Goal: Transaction & Acquisition: Obtain resource

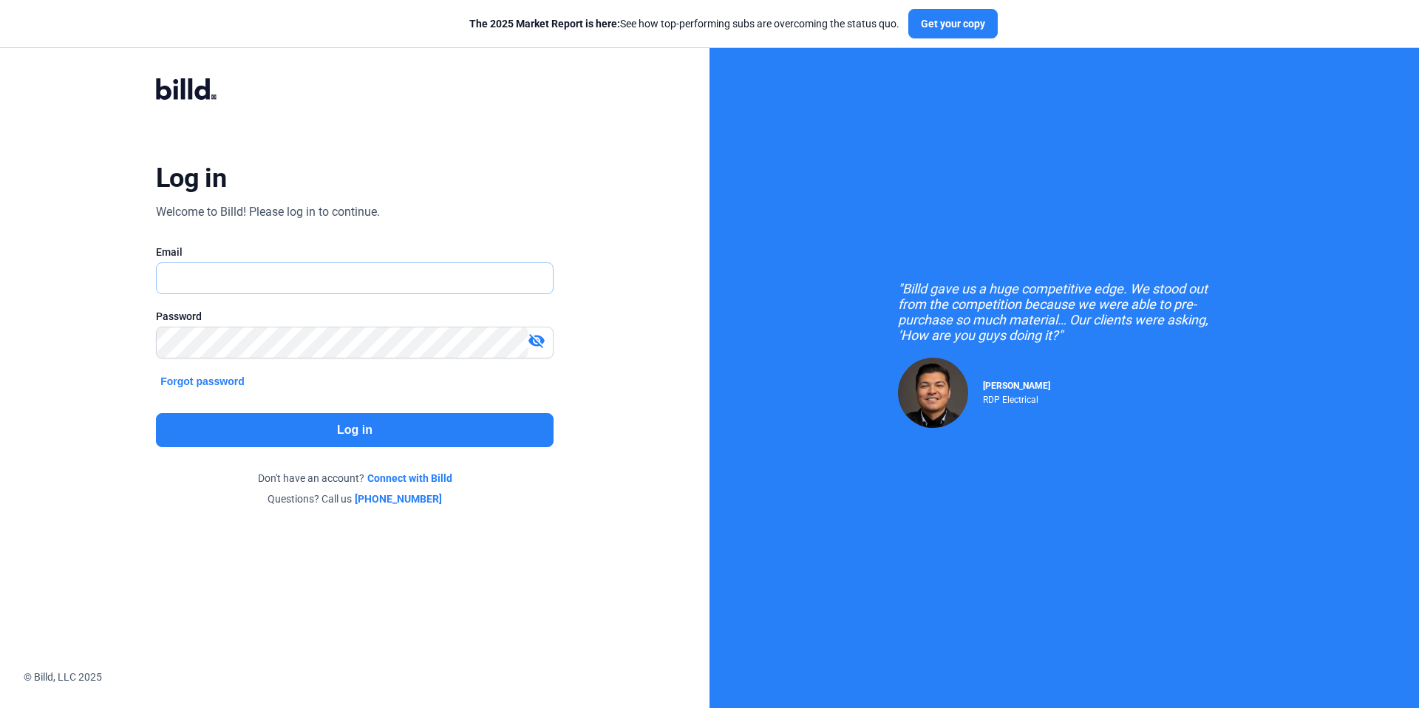
type input "[EMAIL_ADDRESS][DOMAIN_NAME]"
click at [337, 420] on button "Log in" at bounding box center [355, 430] width 398 height 34
type input "kattest356@gmail.com"
click at [378, 437] on button "Log in" at bounding box center [355, 430] width 398 height 34
type input "[EMAIL_ADDRESS][DOMAIN_NAME]"
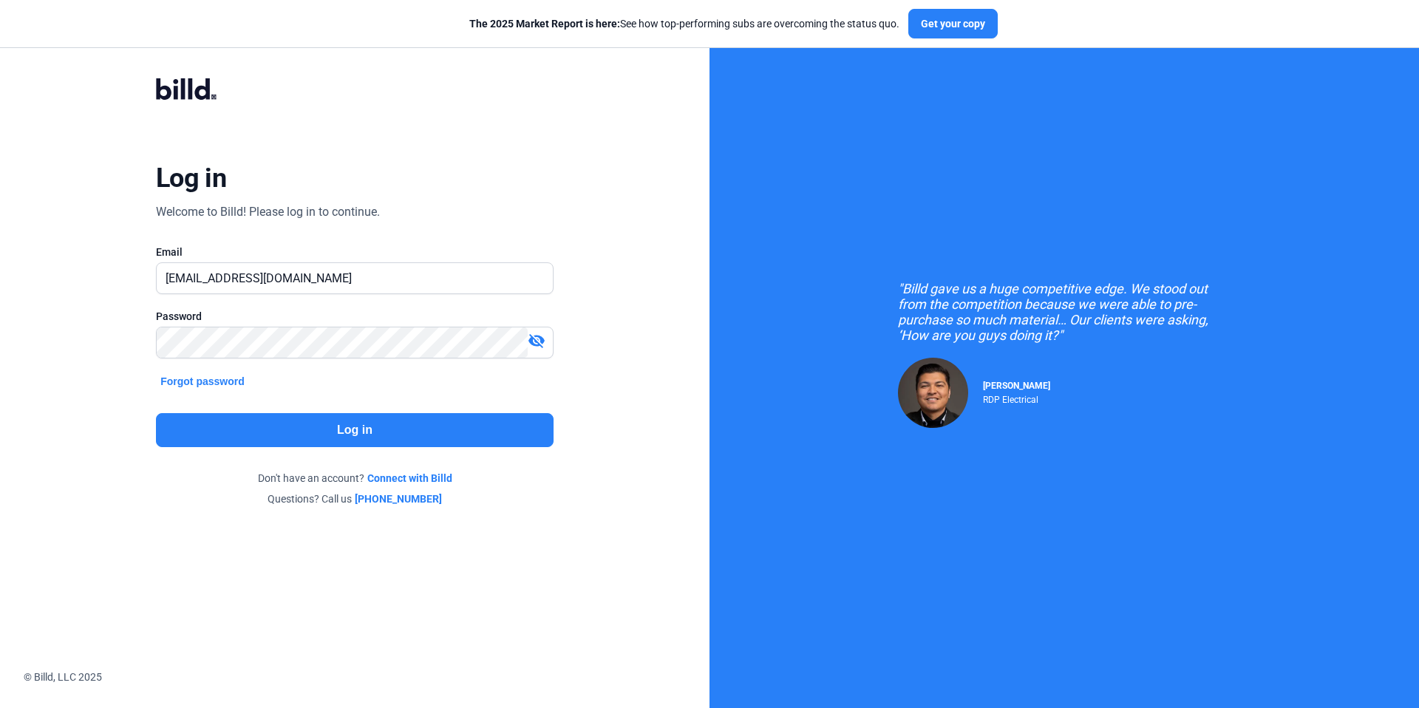
click at [383, 426] on button "Log in" at bounding box center [355, 430] width 398 height 34
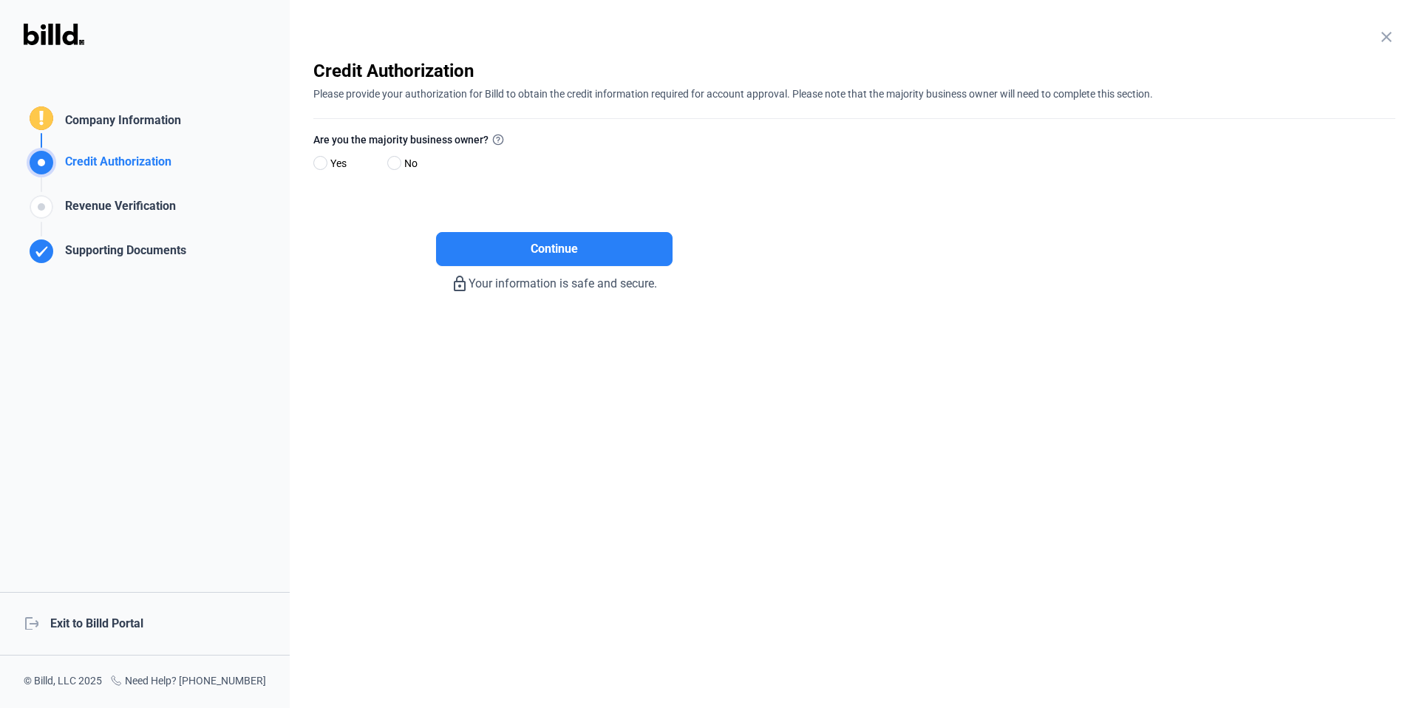
click at [116, 623] on div "logout Exit to Billd Portal" at bounding box center [145, 624] width 290 height 64
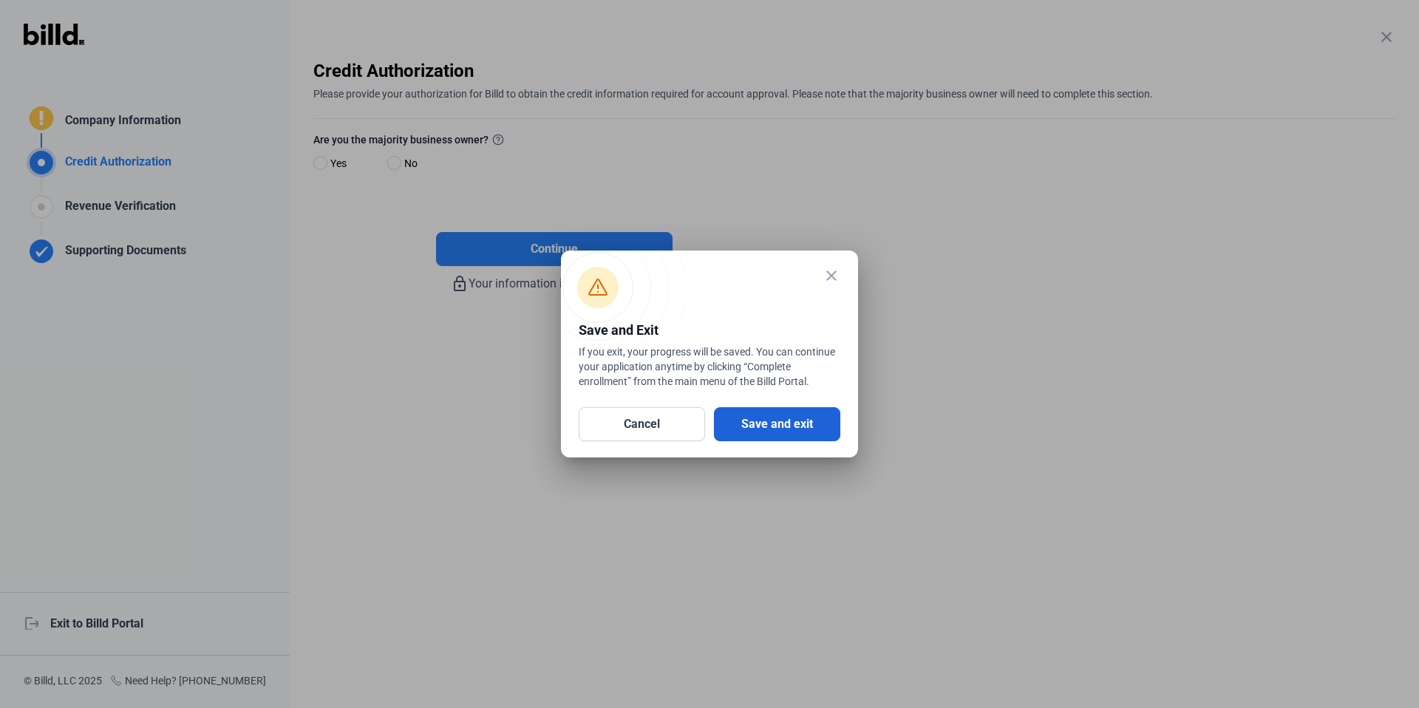
click at [796, 418] on button "Save and exit" at bounding box center [777, 424] width 126 height 34
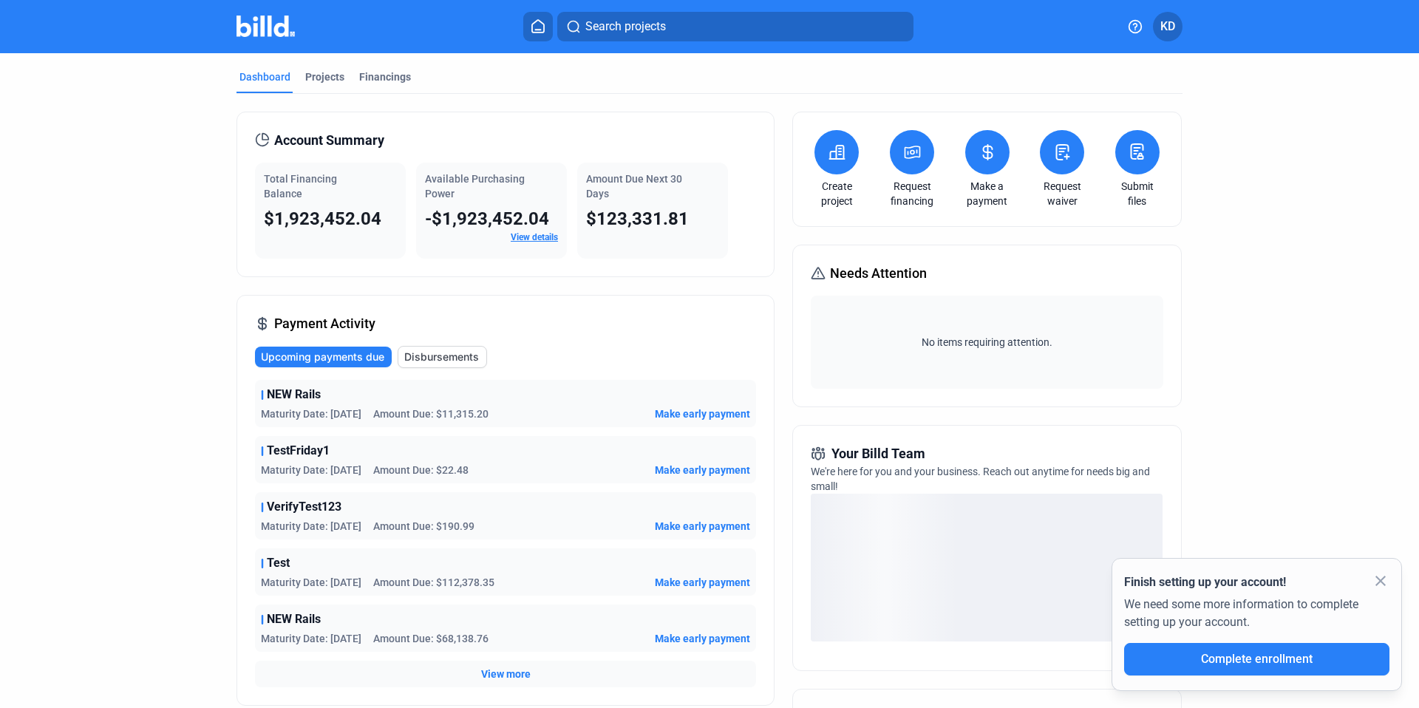
click at [913, 154] on icon at bounding box center [912, 152] width 18 height 18
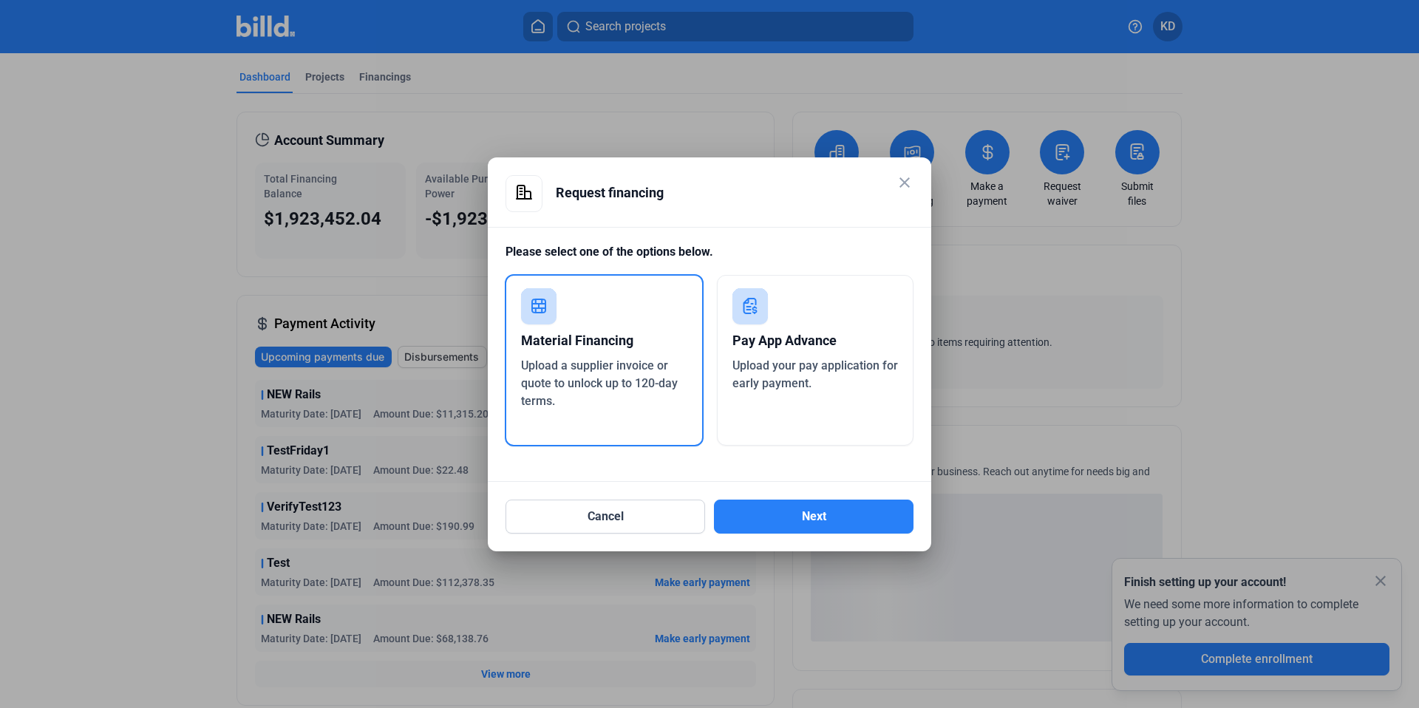
click at [836, 352] on div "Pay App Advance" at bounding box center [815, 340] width 166 height 33
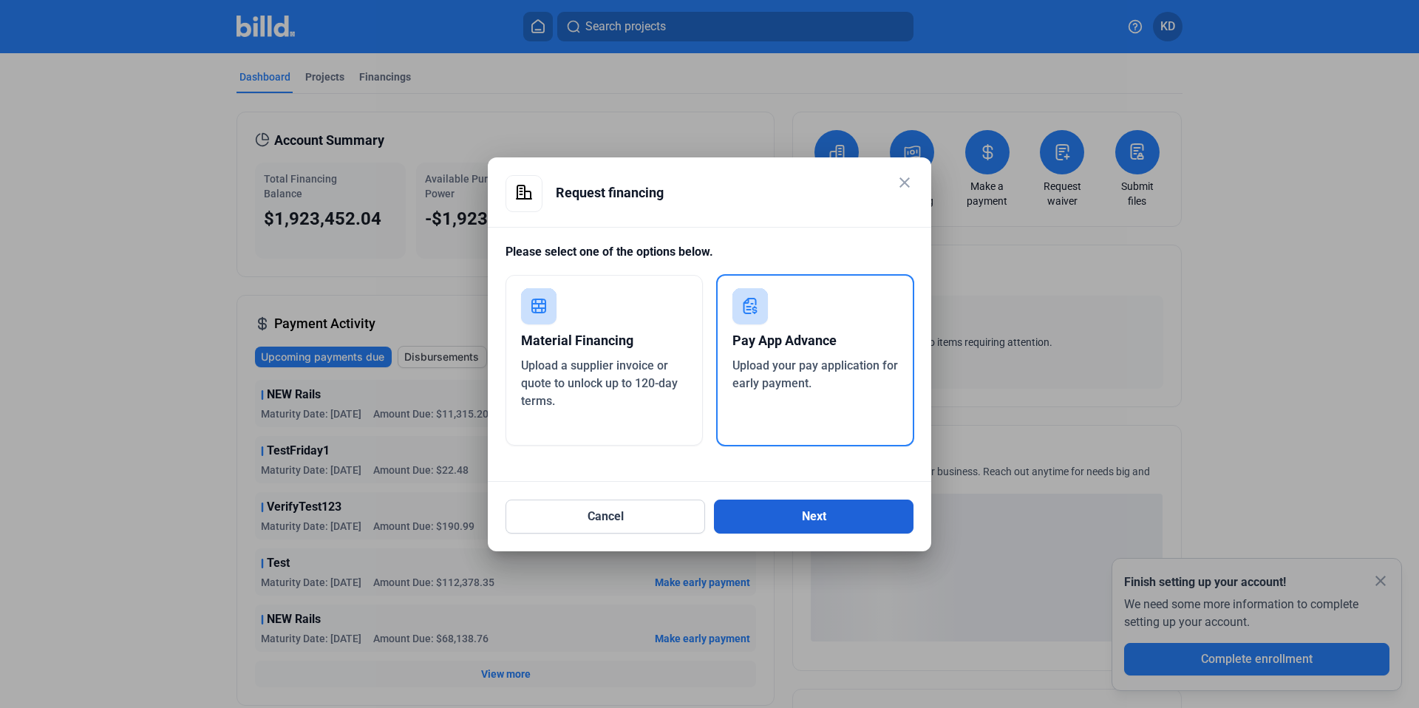
click at [836, 523] on button "Next" at bounding box center [814, 517] width 200 height 34
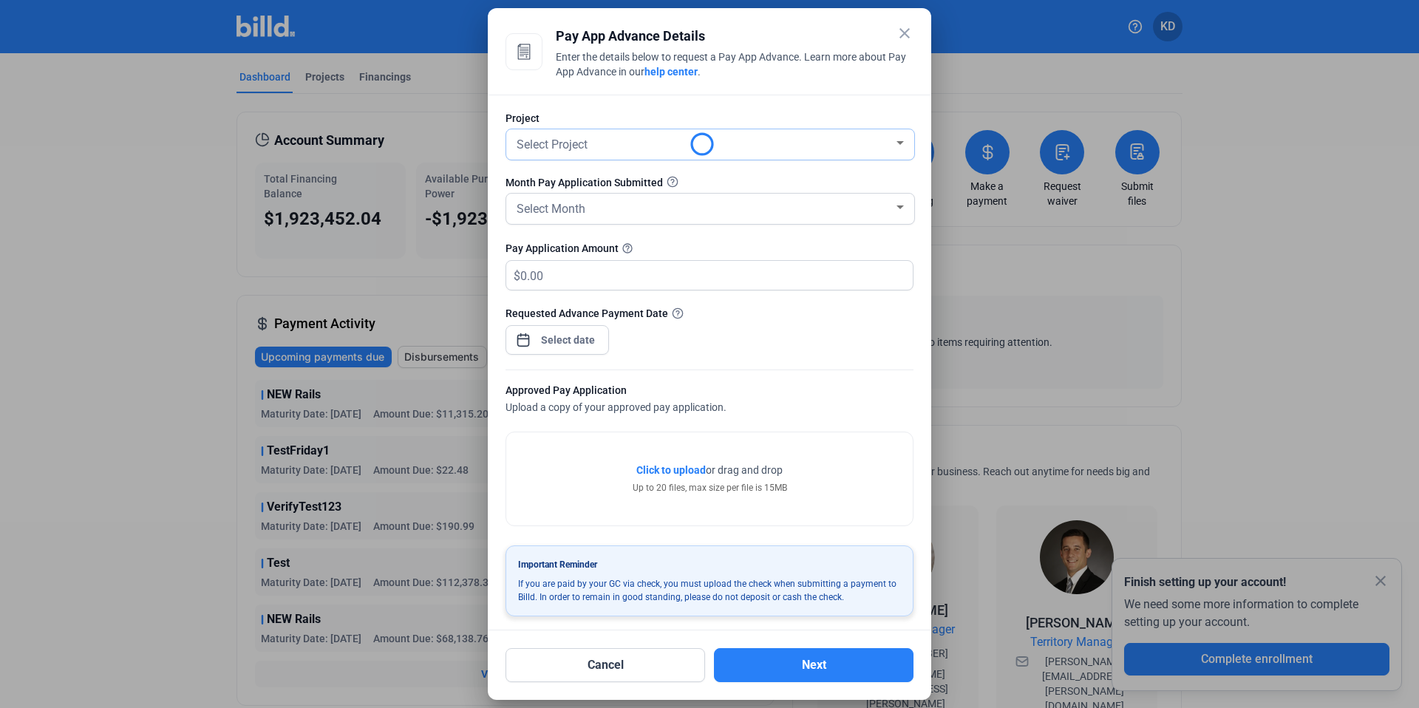
click at [604, 145] on div "Select Project" at bounding box center [704, 143] width 380 height 21
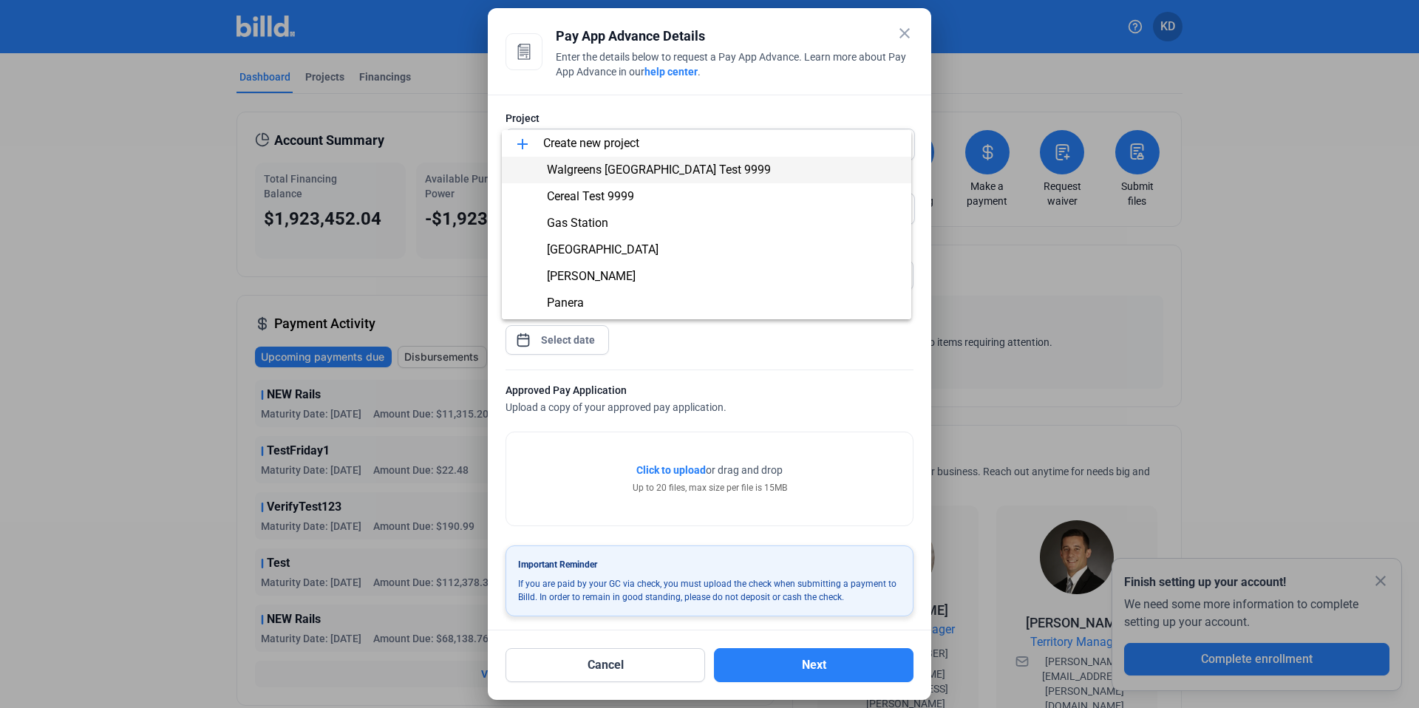
click at [680, 166] on span "Walgreens 9th Street Test 9999" at bounding box center [659, 170] width 224 height 14
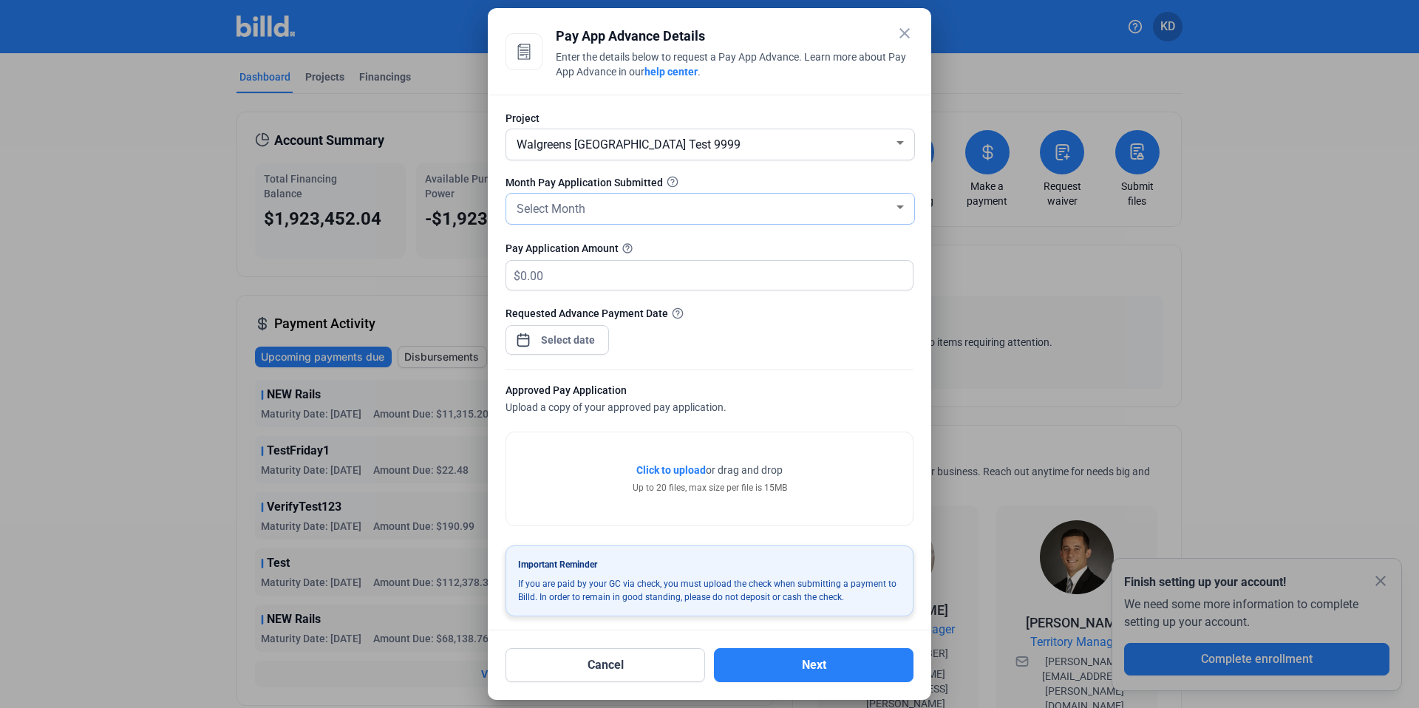
click at [563, 210] on span "Select Month" at bounding box center [551, 209] width 69 height 14
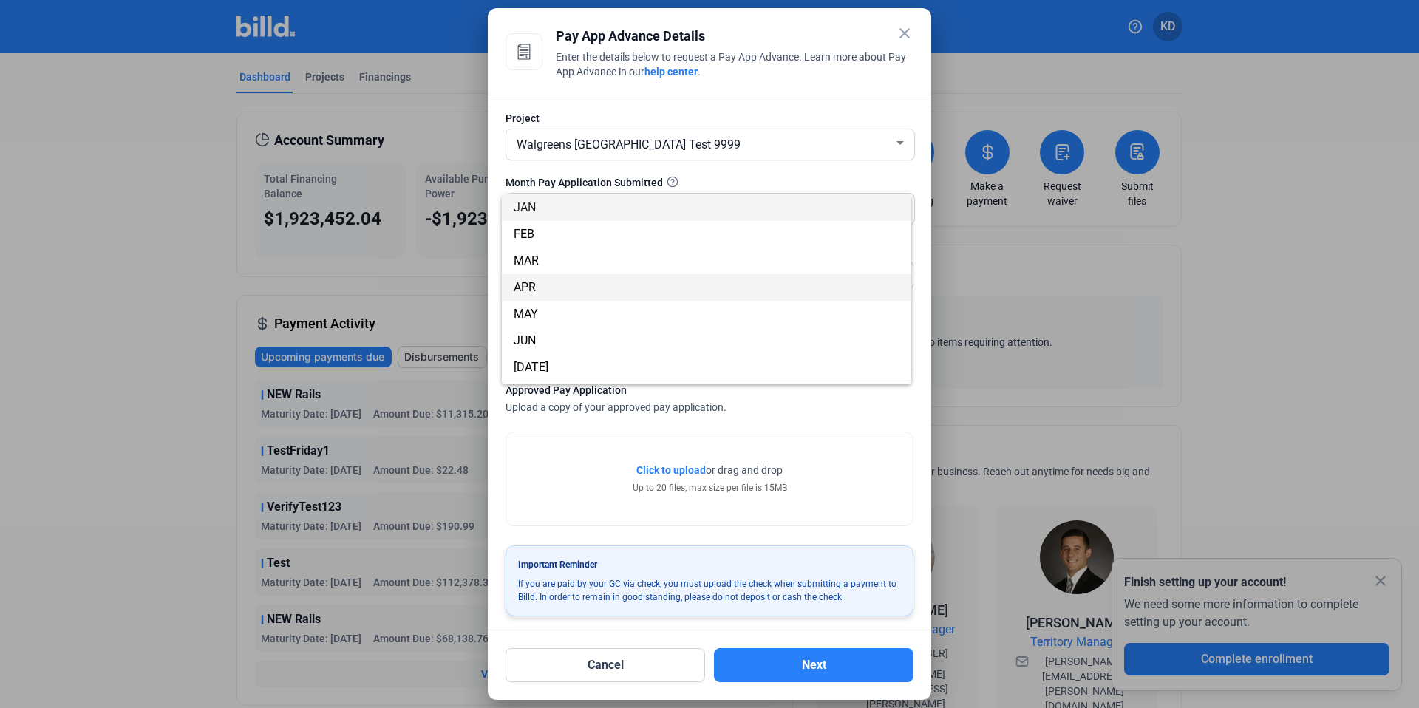
click at [611, 296] on span "APR" at bounding box center [707, 287] width 386 height 27
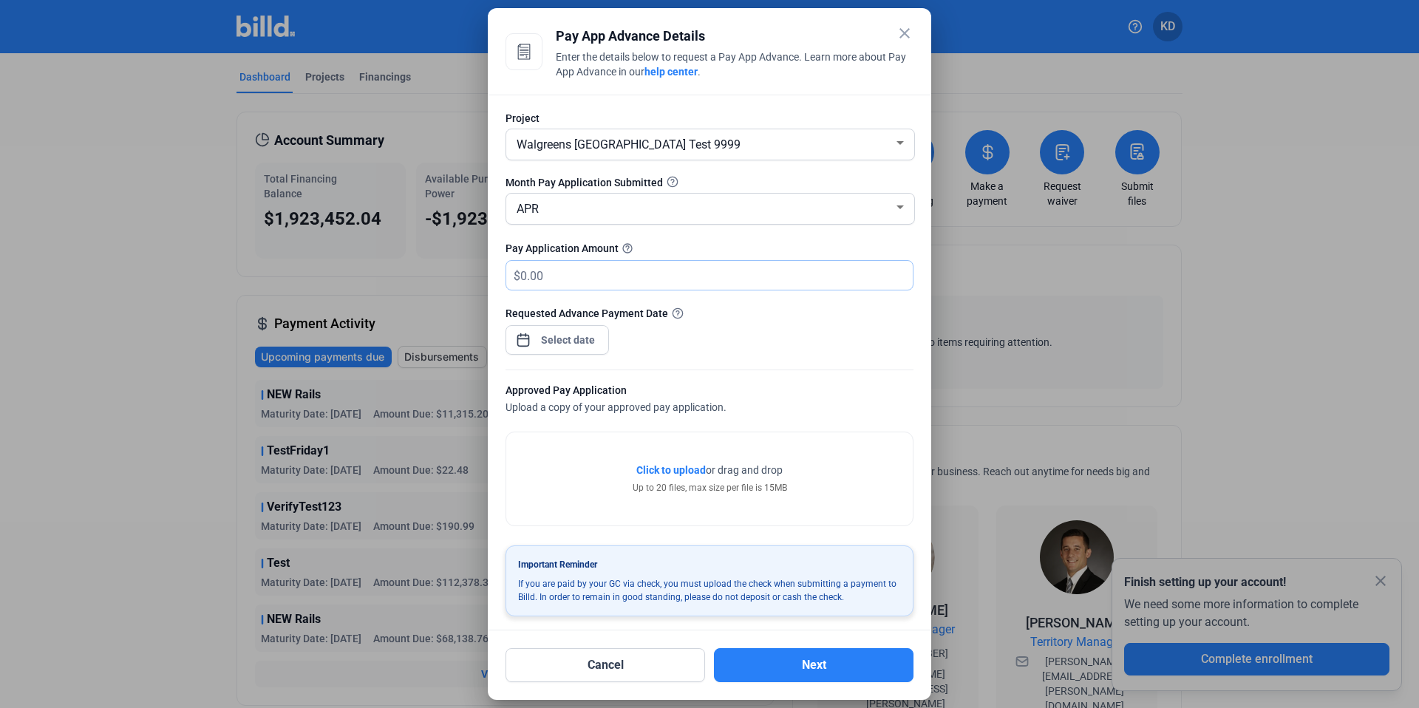
click at [571, 270] on input "text" at bounding box center [707, 275] width 375 height 29
type input "67,000"
click at [590, 333] on div "close Pay App Advance Details Enter the details below to request a Pay App Adva…" at bounding box center [709, 354] width 1419 height 708
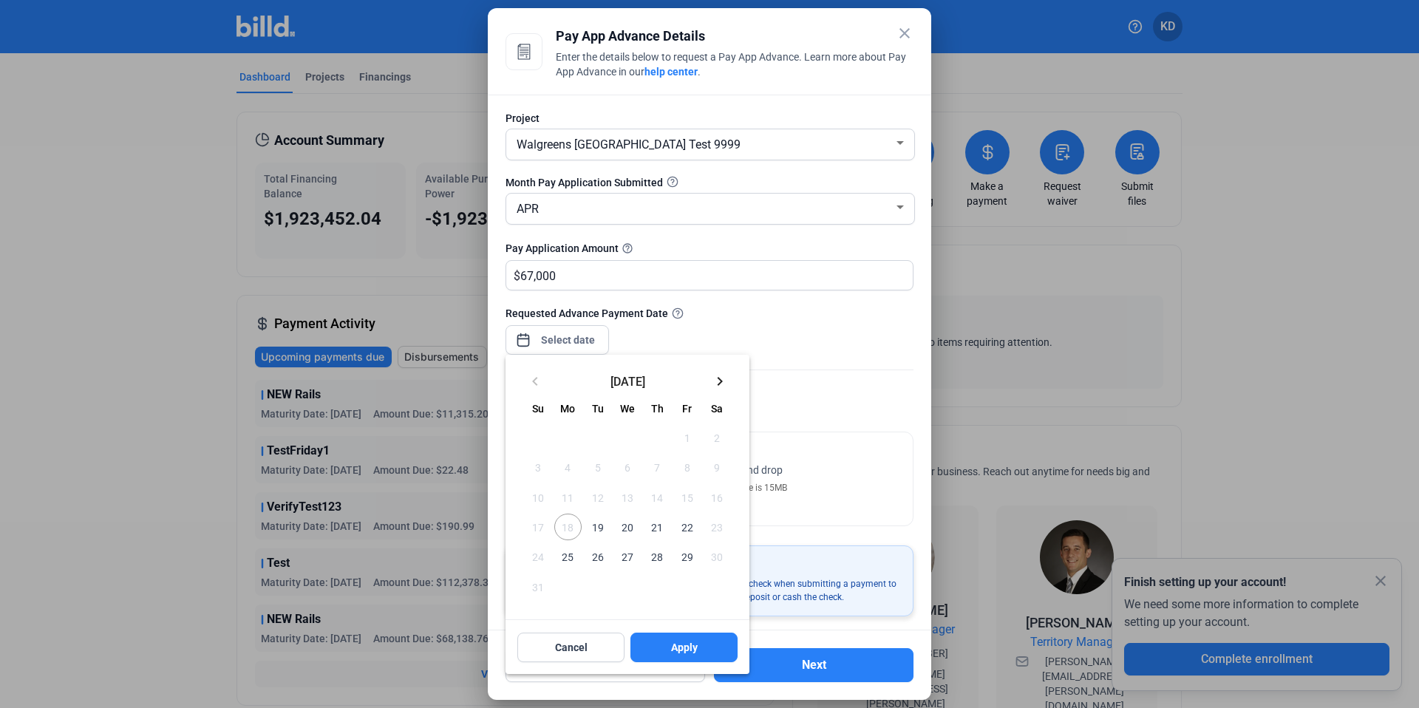
click at [640, 528] on button "20" at bounding box center [628, 527] width 30 height 30
click at [674, 648] on span "Apply" at bounding box center [684, 647] width 27 height 15
type input "Aug 20, 2025"
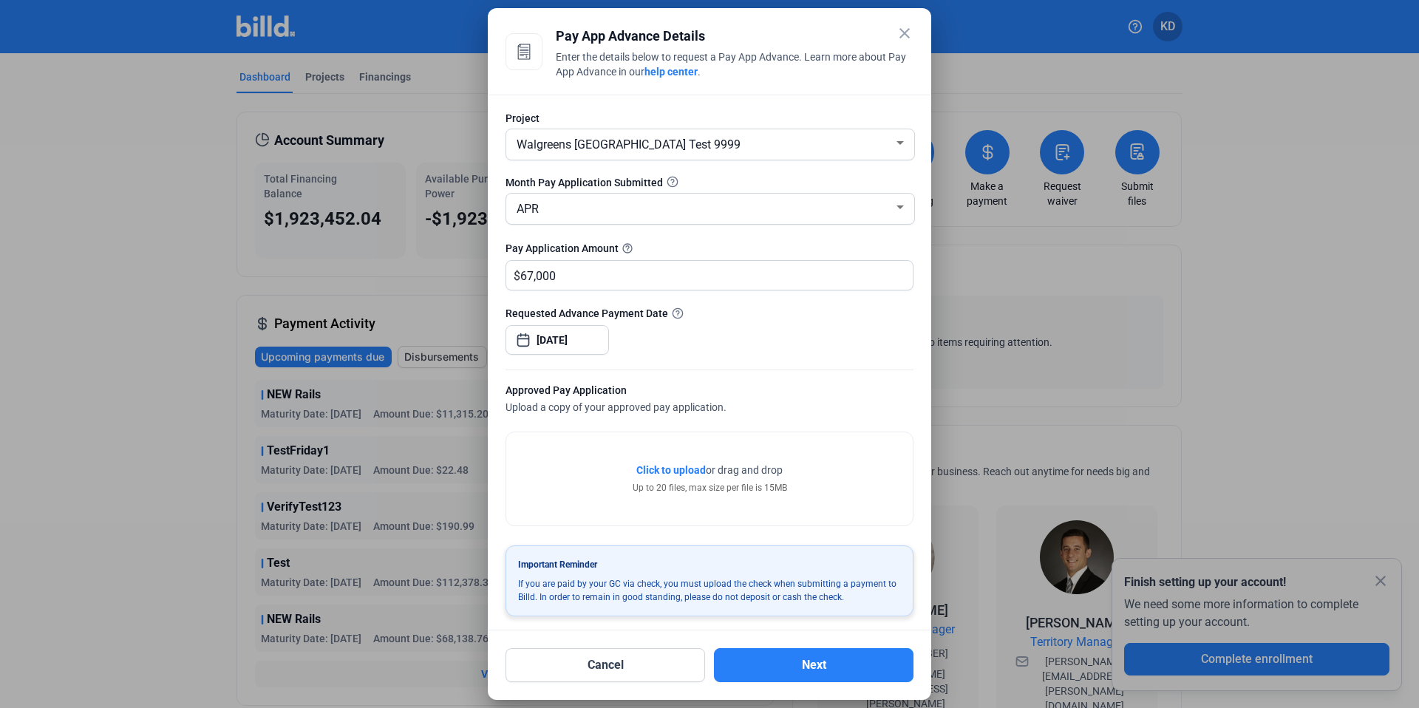
click at [664, 471] on span "Click to upload" at bounding box center [670, 470] width 69 height 12
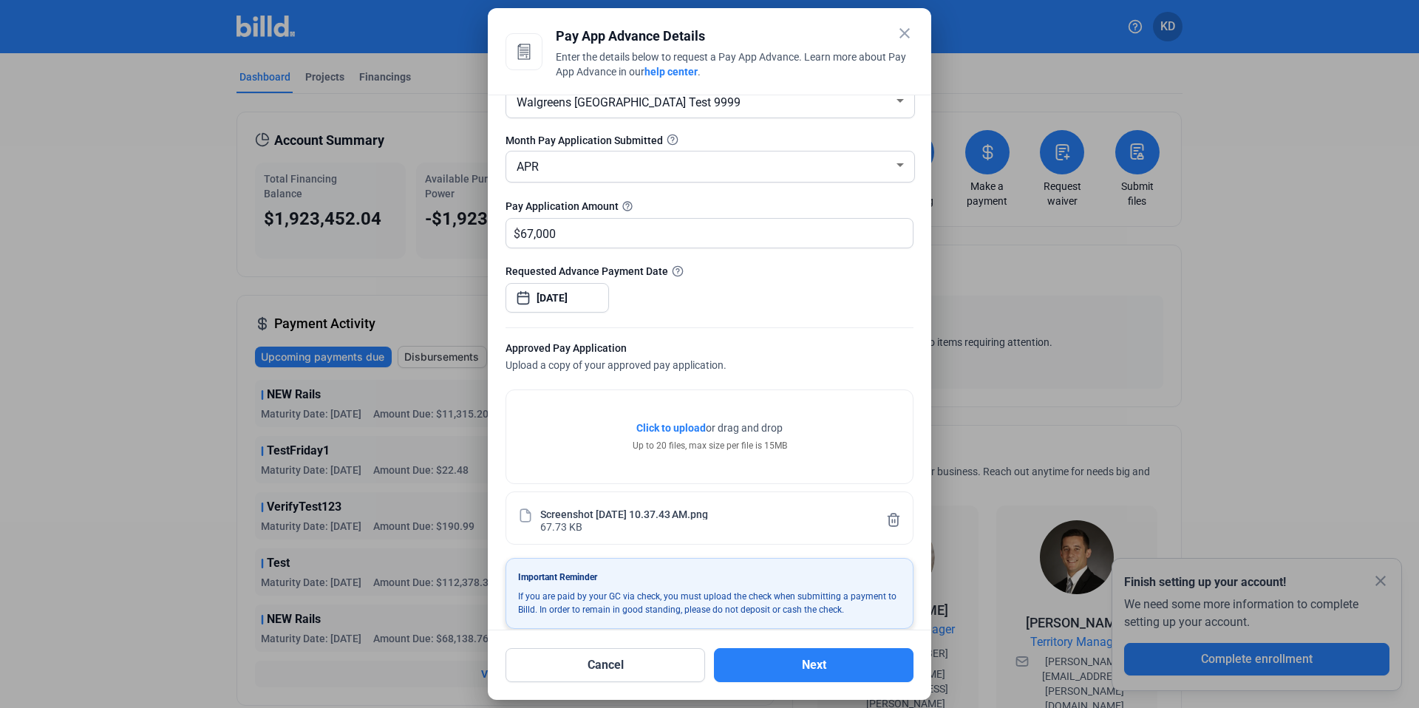
scroll to position [59, 0]
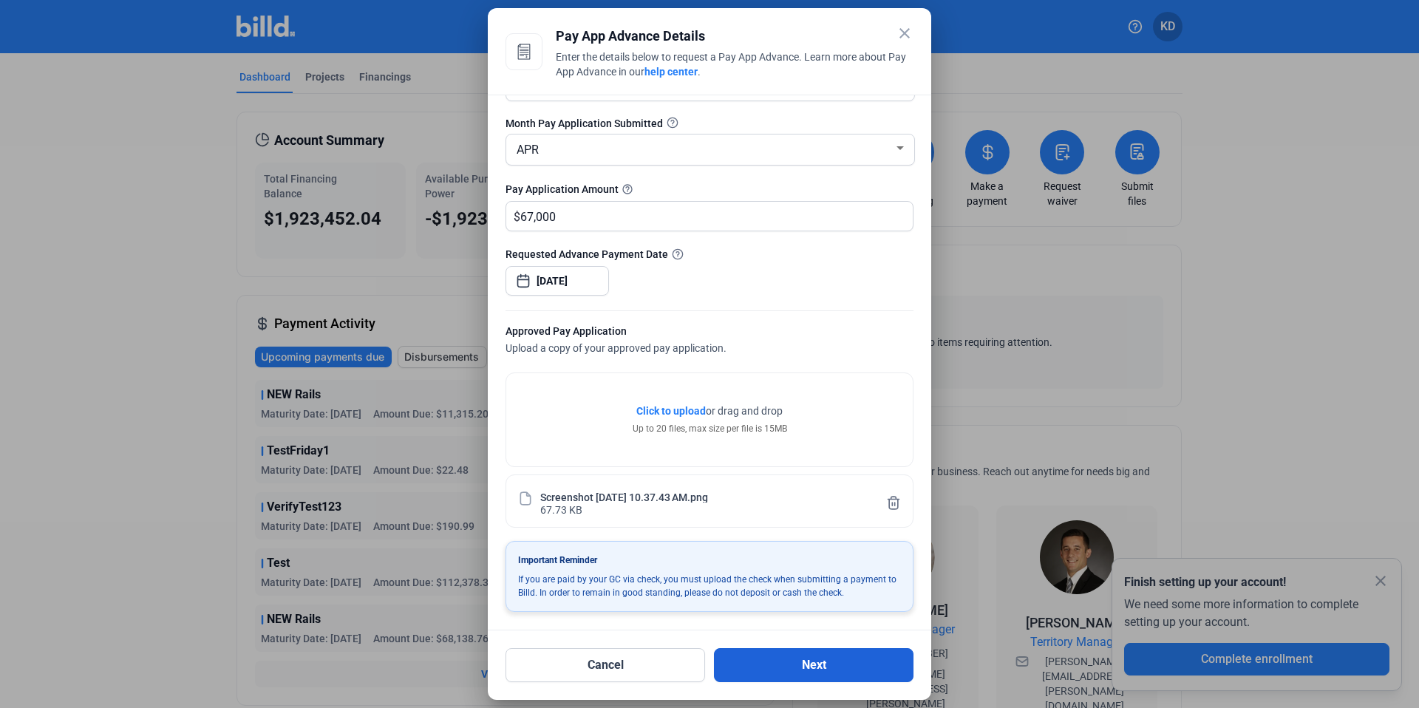
click at [824, 672] on button "Next" at bounding box center [814, 665] width 200 height 34
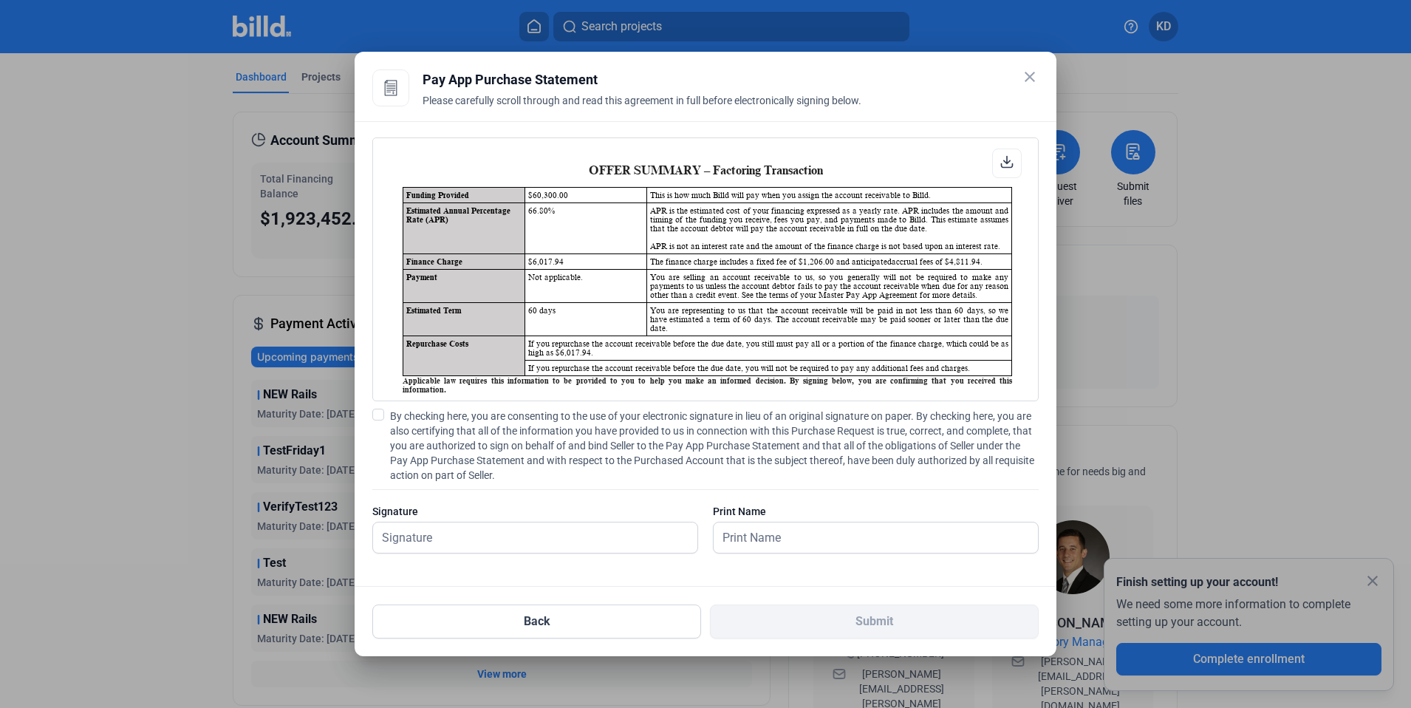
scroll to position [1, 0]
click at [374, 416] on span at bounding box center [378, 415] width 12 height 12
click at [0, 0] on input "By checking here, you are consenting to the use of your electronic signature in…" at bounding box center [0, 0] width 0 height 0
click at [448, 556] on div at bounding box center [535, 560] width 326 height 15
click at [448, 537] on input "text" at bounding box center [527, 537] width 308 height 30
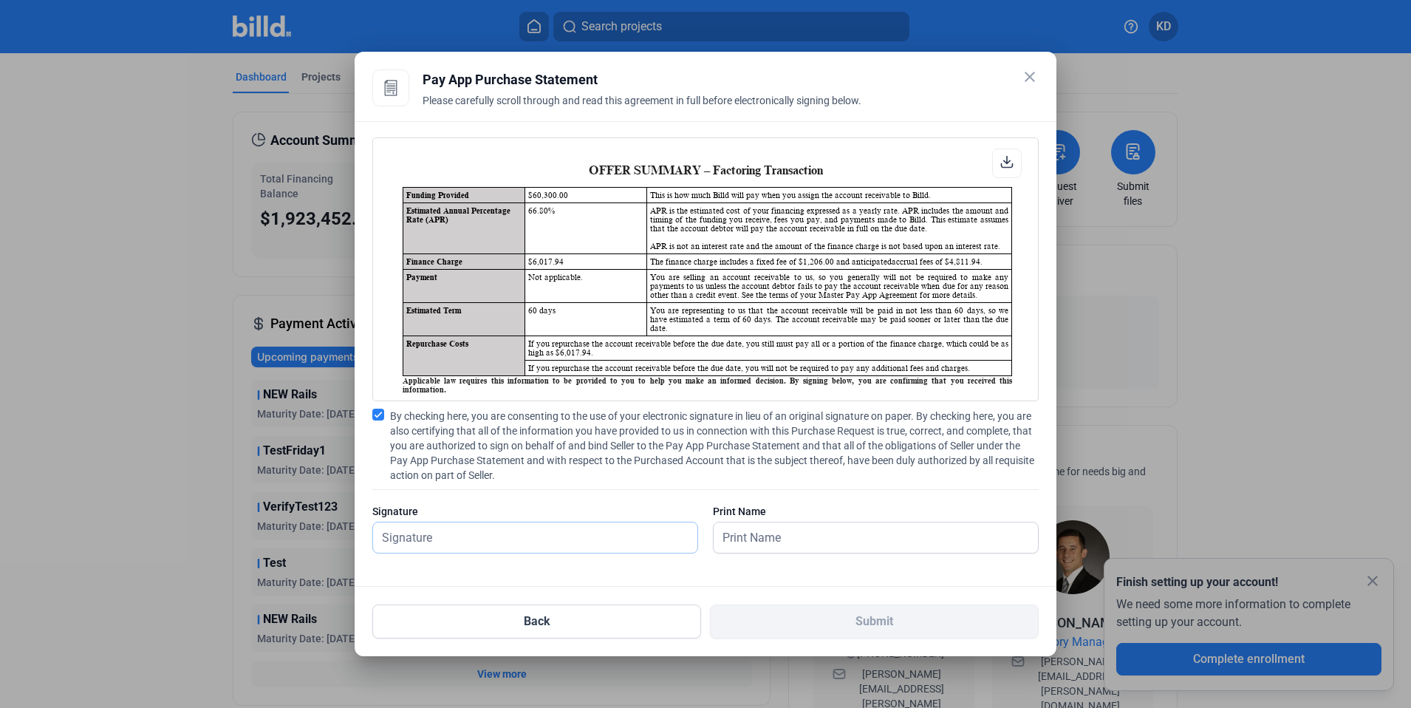
type input "kat test"
click at [812, 546] on input "text" at bounding box center [876, 537] width 324 height 30
type input "kat test"
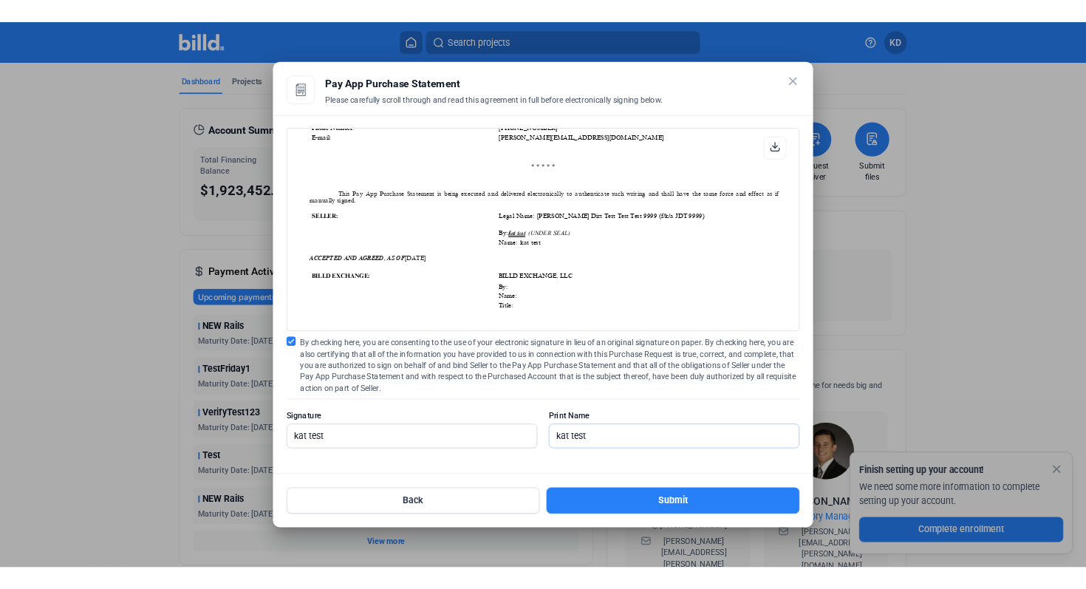
scroll to position [1462, 0]
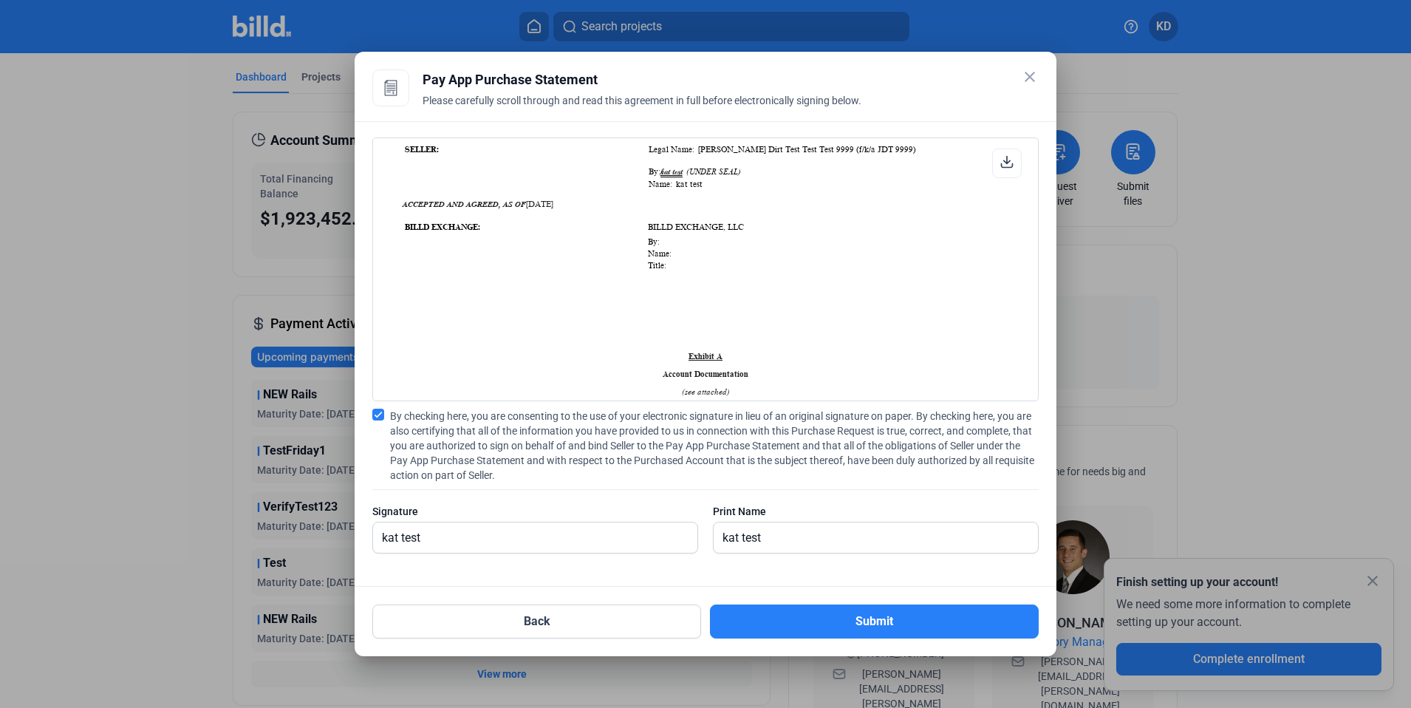
click at [1031, 78] on mat-icon "close" at bounding box center [1030, 77] width 18 height 18
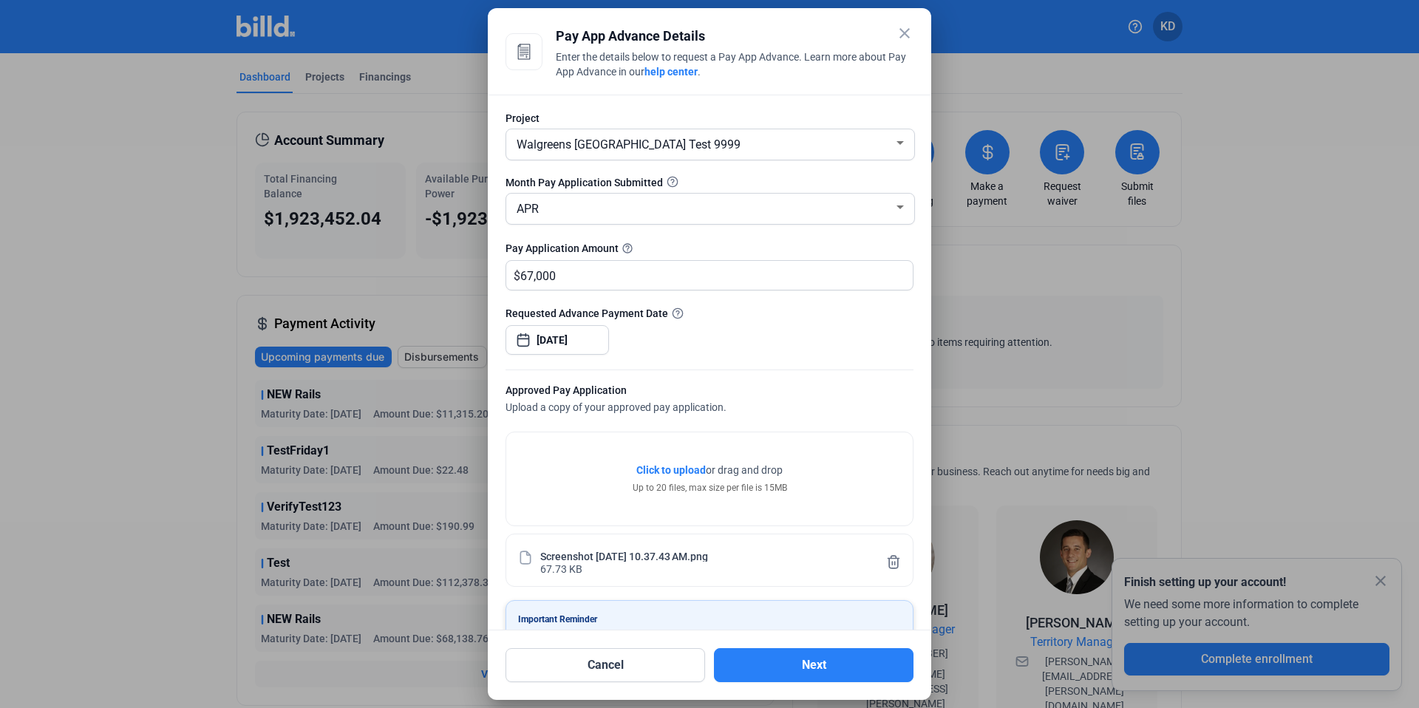
click at [908, 33] on mat-icon "close" at bounding box center [905, 33] width 18 height 18
